Goal: Information Seeking & Learning: Learn about a topic

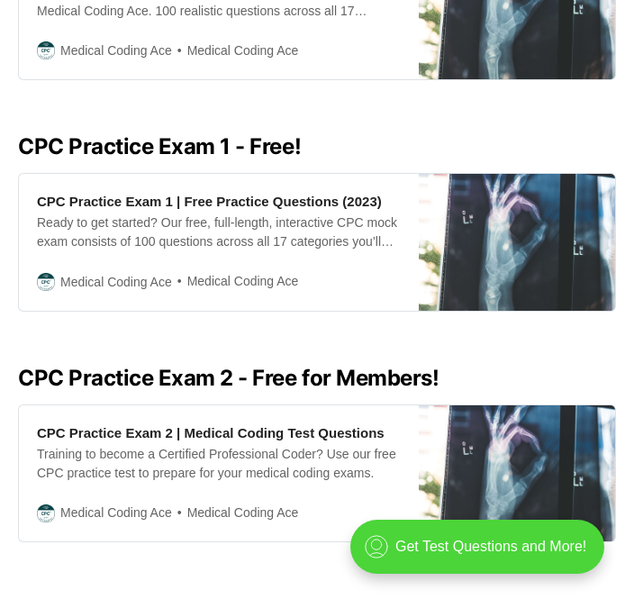
scroll to position [468, 0]
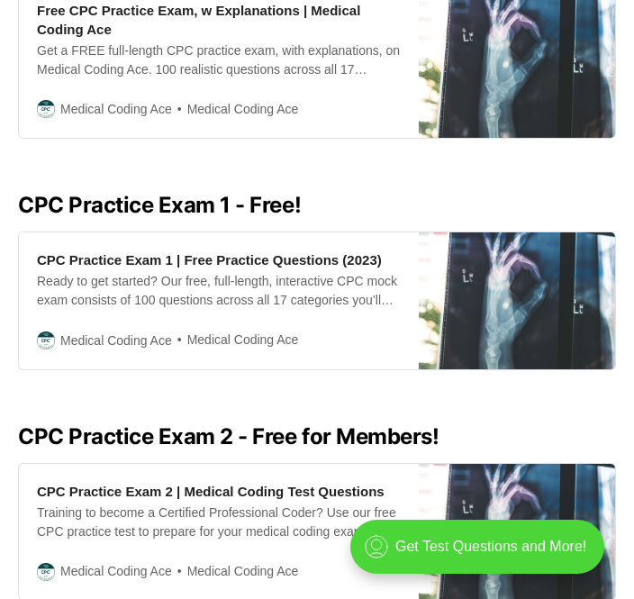
click at [233, 286] on div "Ready to get started? Our free, full-length, interactive CPC mock exam consists…" at bounding box center [219, 291] width 364 height 38
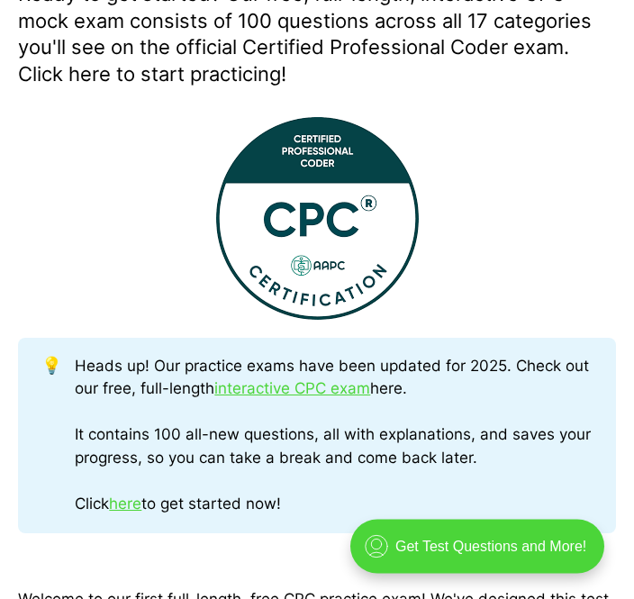
scroll to position [307, 0]
click at [285, 392] on link "interactive CPC exam" at bounding box center [292, 388] width 156 height 18
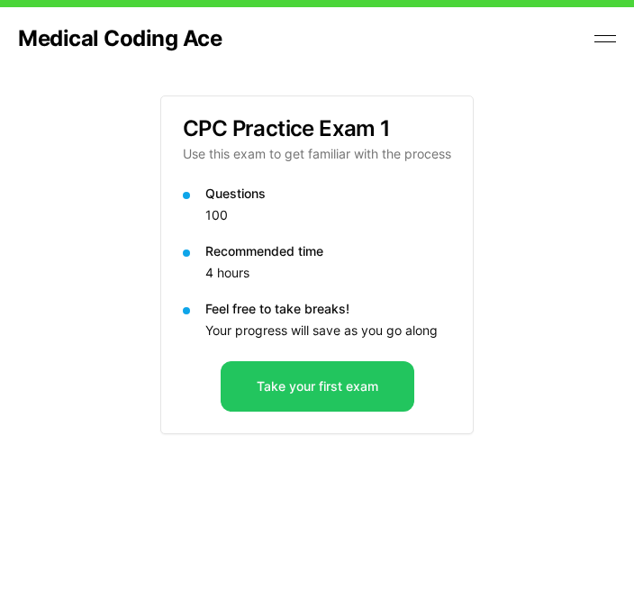
scroll to position [57, 0]
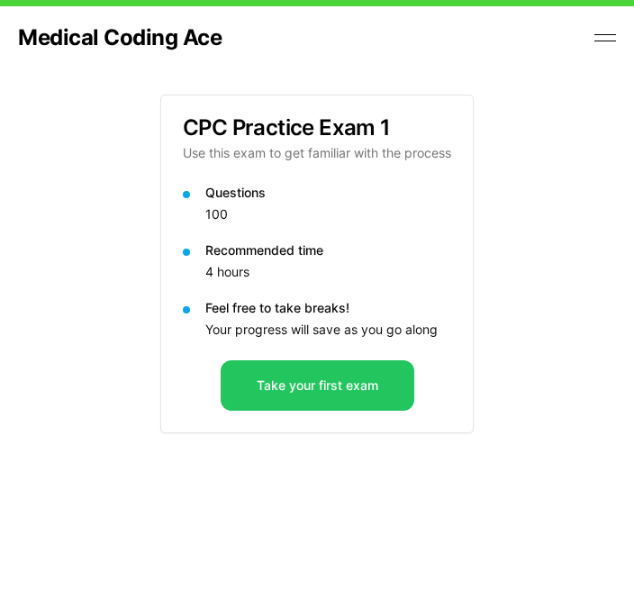
click at [289, 379] on button "Take your first exam" at bounding box center [318, 385] width 194 height 50
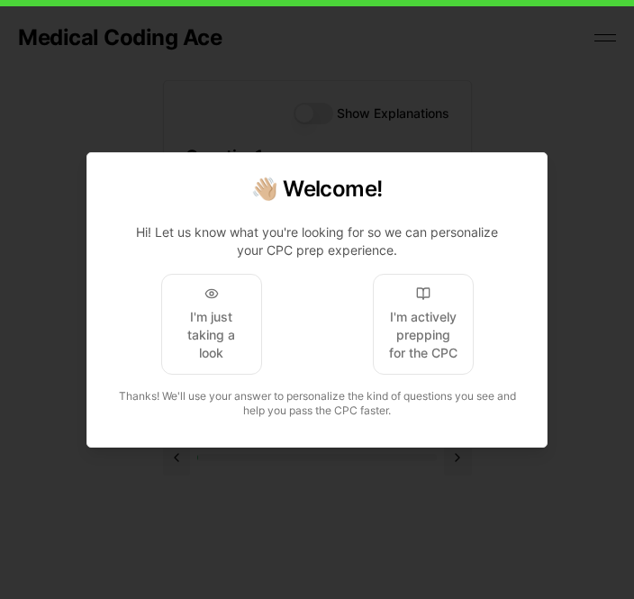
click at [427, 301] on div at bounding box center [423, 293] width 14 height 14
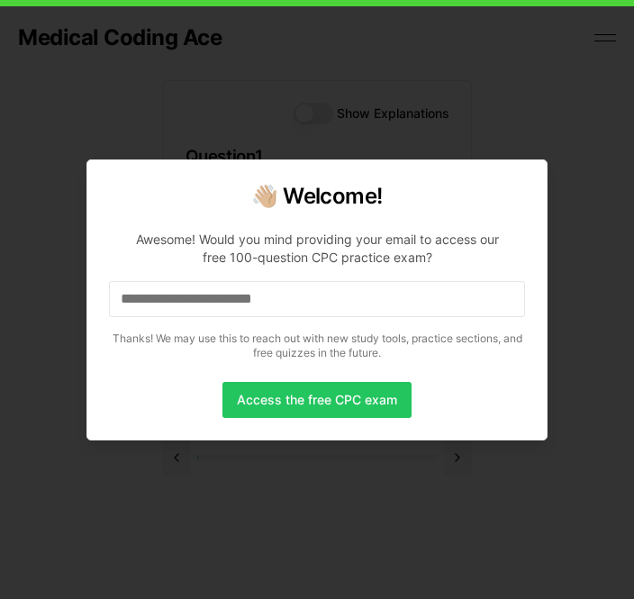
click at [283, 384] on button "Access the free CPC exam" at bounding box center [316, 400] width 189 height 36
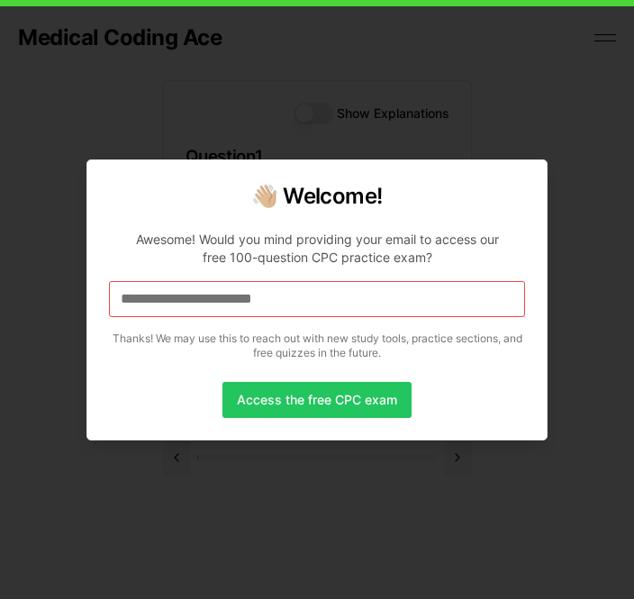
click at [285, 293] on input at bounding box center [317, 299] width 416 height 36
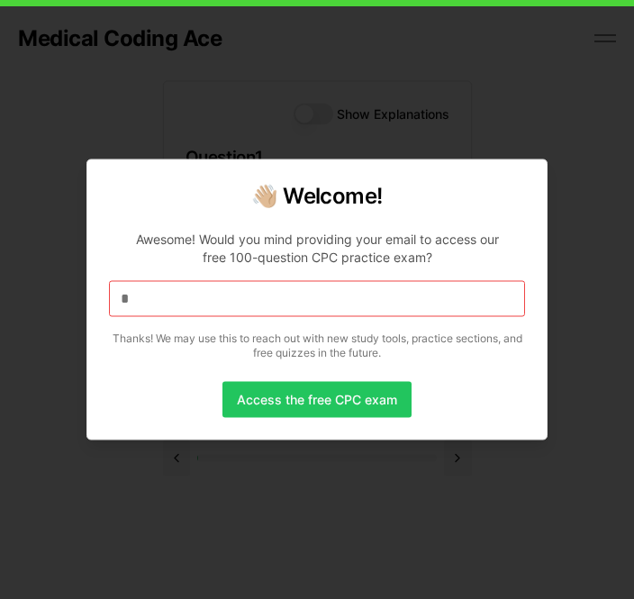
click at [175, 283] on input "*" at bounding box center [317, 299] width 416 height 36
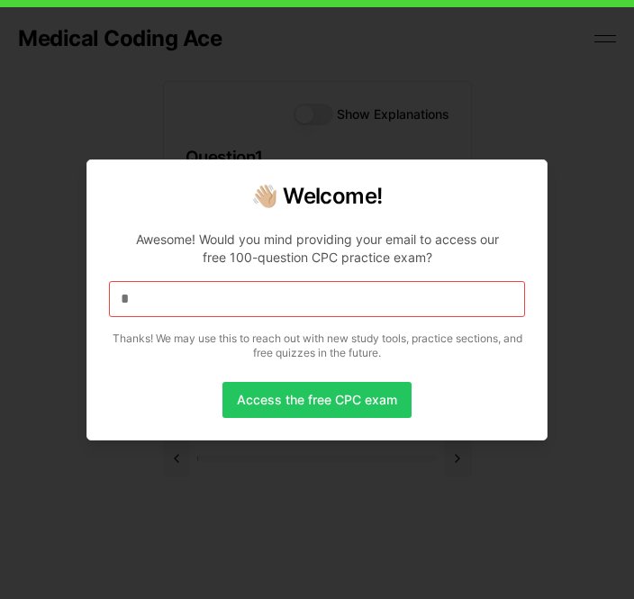
click at [181, 302] on input "*" at bounding box center [317, 299] width 416 height 36
